Goal: Task Accomplishment & Management: Complete application form

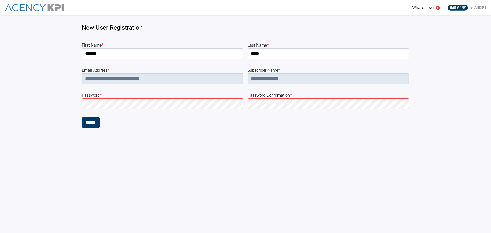
click at [14, 106] on div "**********" at bounding box center [245, 71] width 491 height 112
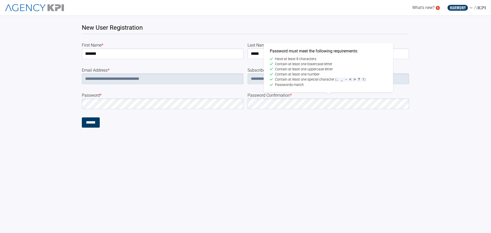
click at [201, 105] on form "**********" at bounding box center [245, 84] width 327 height 85
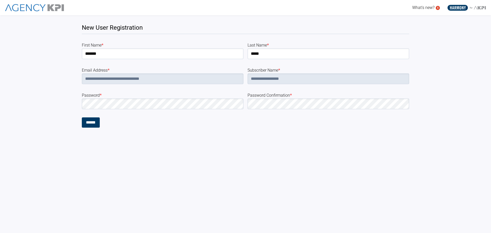
click at [147, 128] on html "**********" at bounding box center [245, 64] width 491 height 128
click at [93, 123] on input "******" at bounding box center [91, 122] width 18 height 10
